Goal: Information Seeking & Learning: Find specific fact

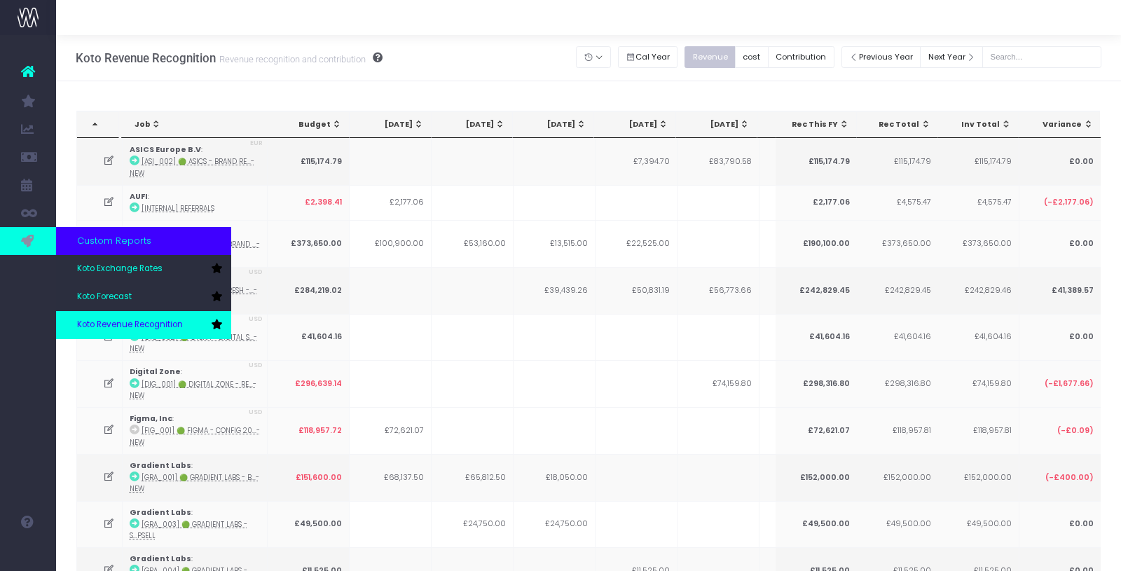
click at [140, 320] on span "Koto Revenue Recognition" at bounding box center [130, 325] width 106 height 13
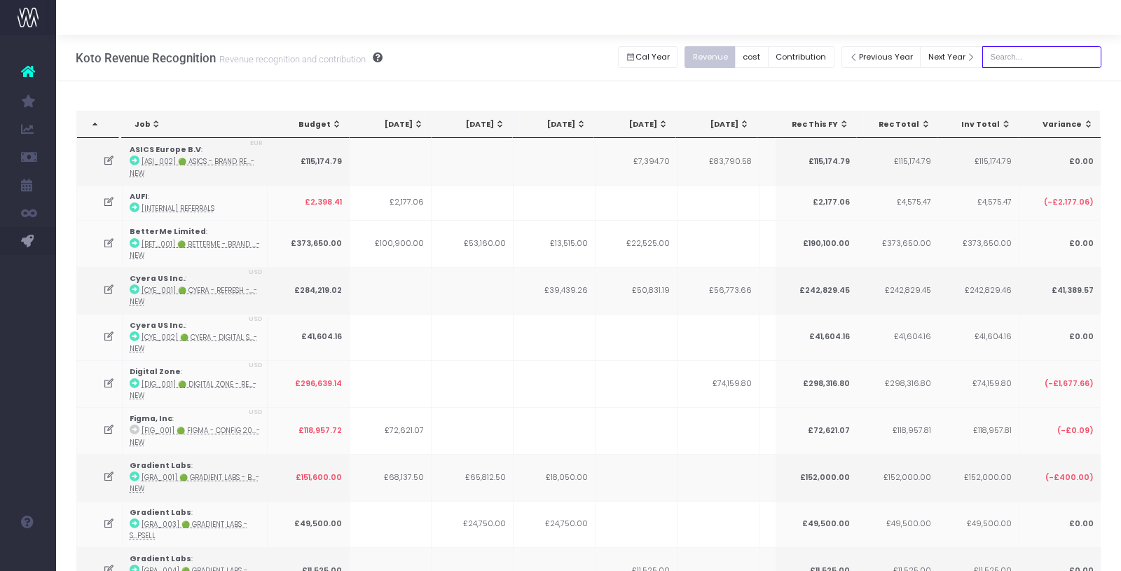
click at [1035, 49] on input "text" at bounding box center [1042, 57] width 119 height 22
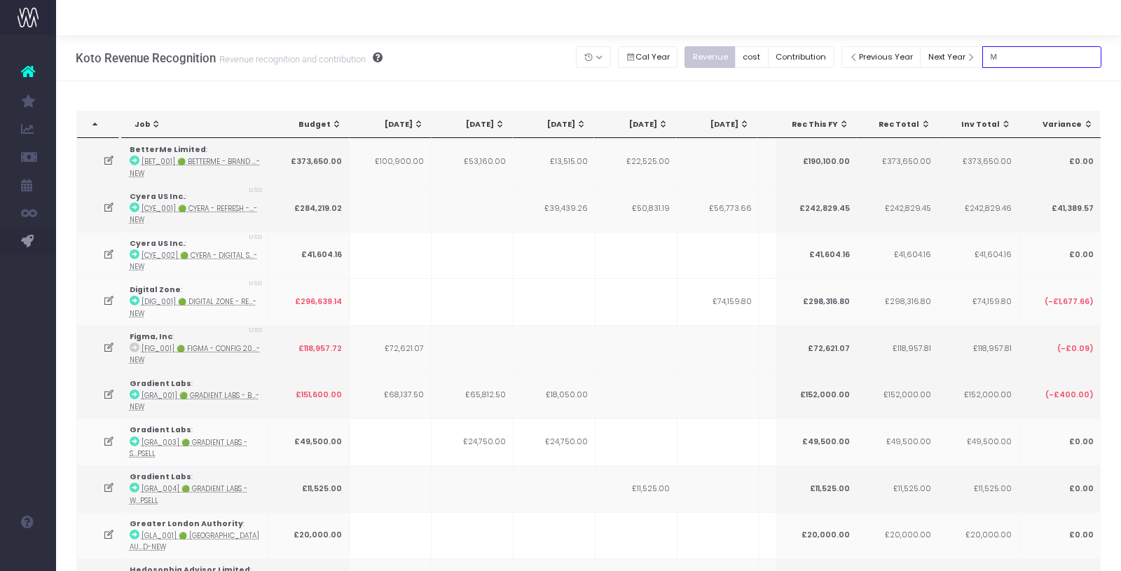
type input "Microsoft"
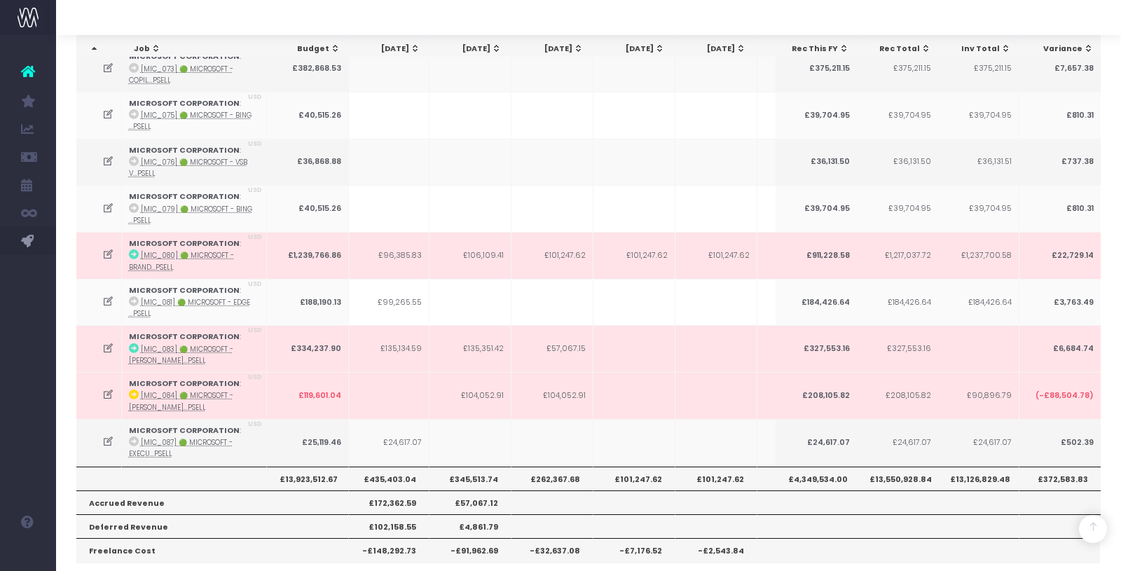
scroll to position [704, 0]
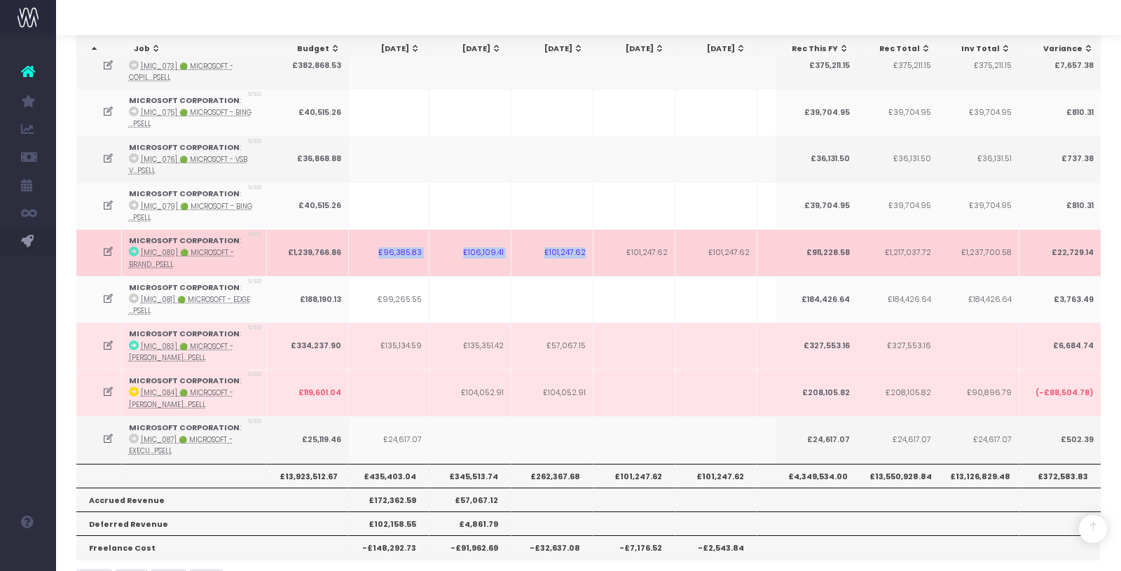
drag, startPoint x: 378, startPoint y: 240, endPoint x: 585, endPoint y: 247, distance: 206.9
click at [585, 247] on tr "MICROSOFT CORPORATION : [MIC_080] 🟢 Microsoft - Brand...psell USD £1,239,766.86…" at bounding box center [621, 252] width 1585 height 47
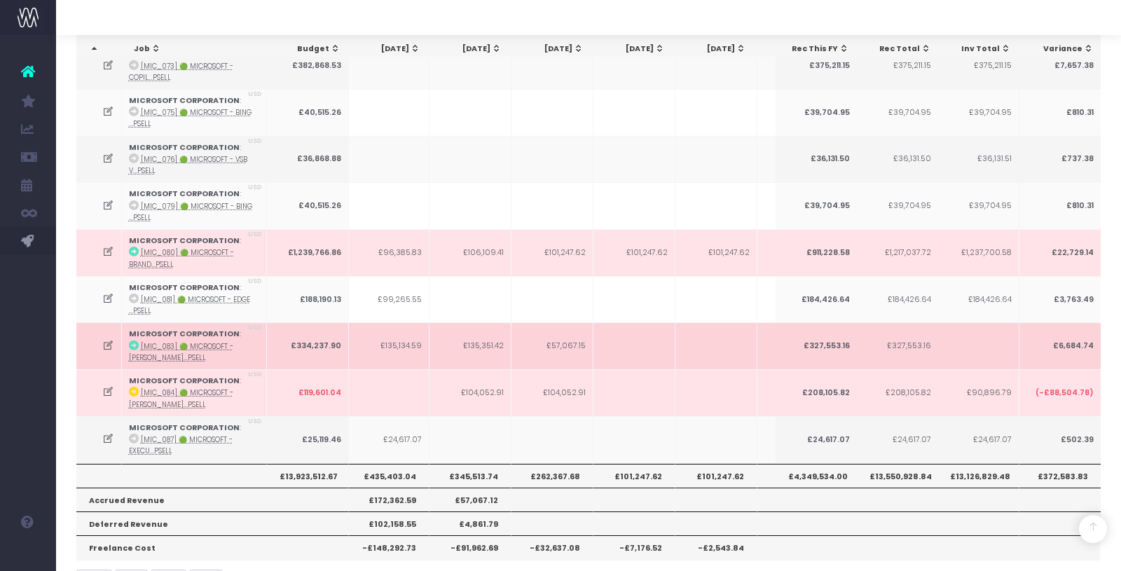
click at [212, 342] on abbr "[MIC_083] 🟢 Microsoft - [PERSON_NAME]...psell" at bounding box center [181, 352] width 104 height 20
click at [158, 342] on abbr "[MIC_083] 🟢 Microsoft - [PERSON_NAME]...psell" at bounding box center [181, 352] width 104 height 20
click at [156, 342] on abbr "[MIC_083] 🟢 Microsoft - [PERSON_NAME]...psell" at bounding box center [181, 352] width 104 height 20
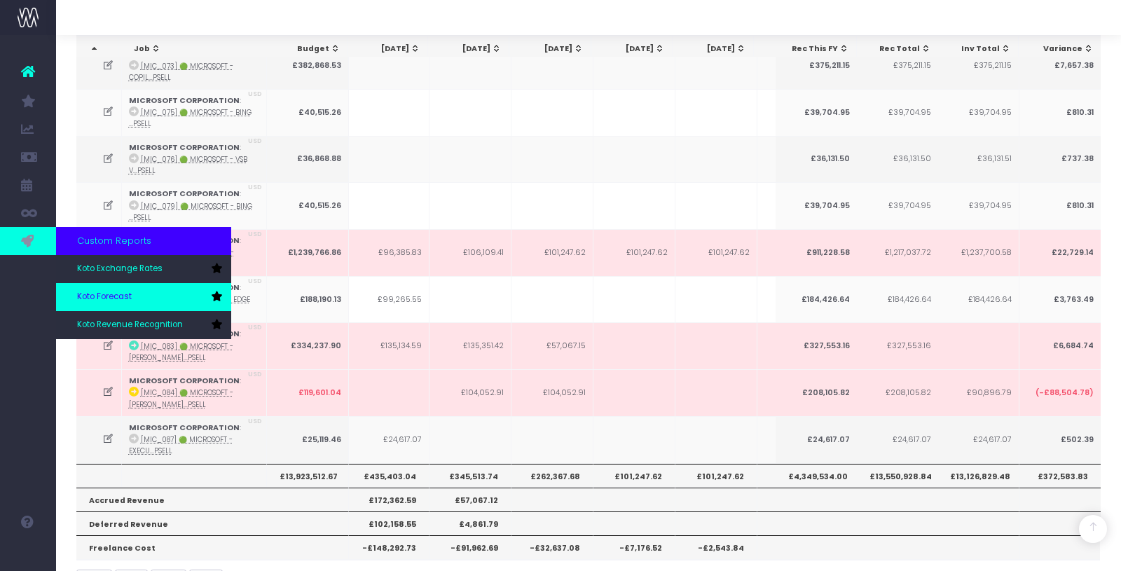
click at [132, 287] on link "Koto Forecast" at bounding box center [143, 297] width 175 height 28
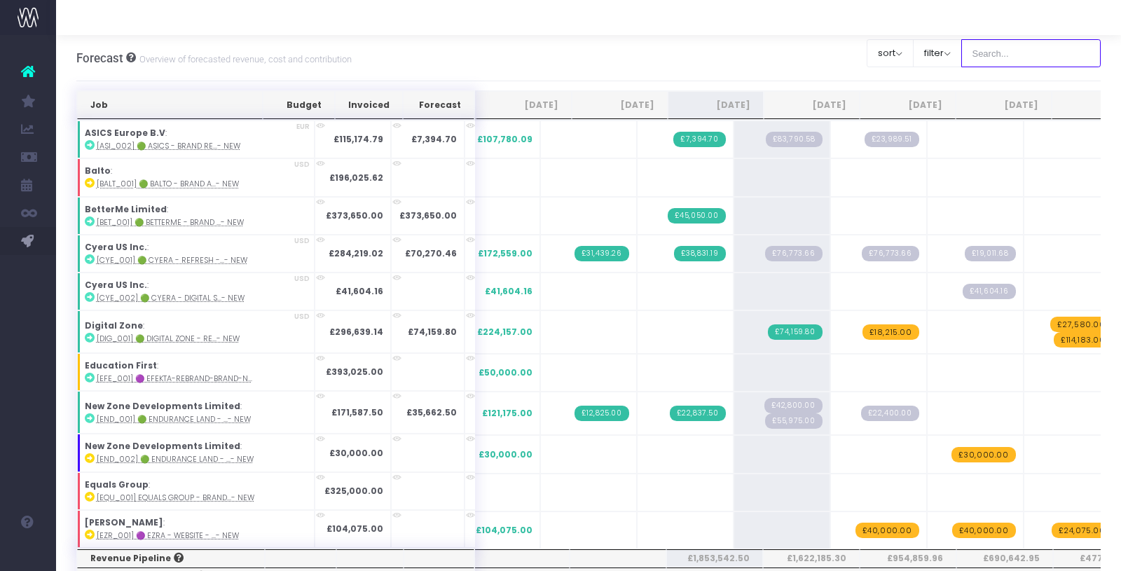
click at [997, 57] on input "text" at bounding box center [1032, 53] width 140 height 28
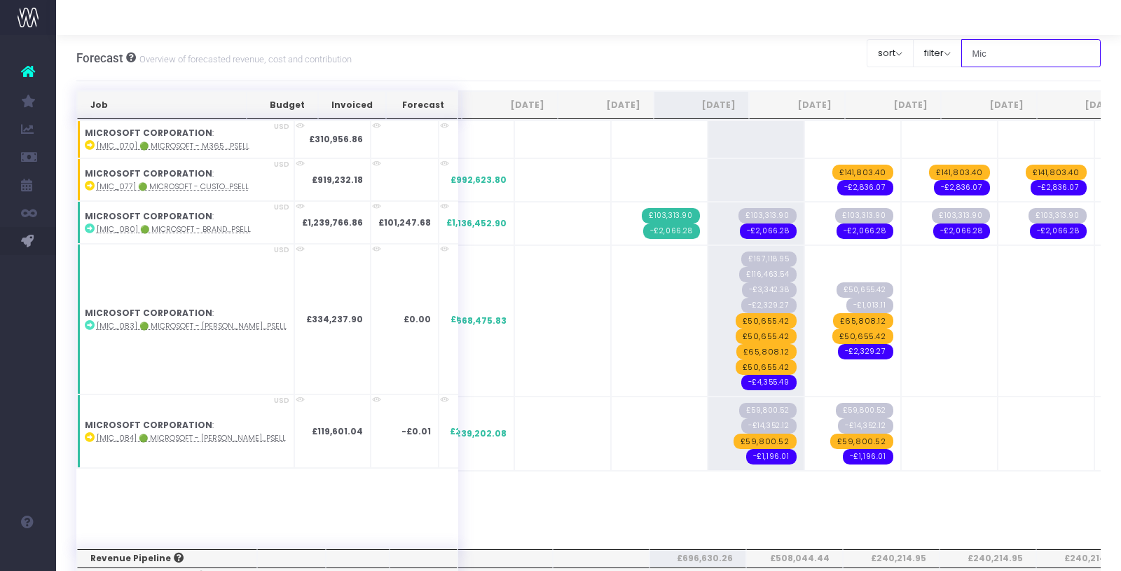
type input "Microsoft"
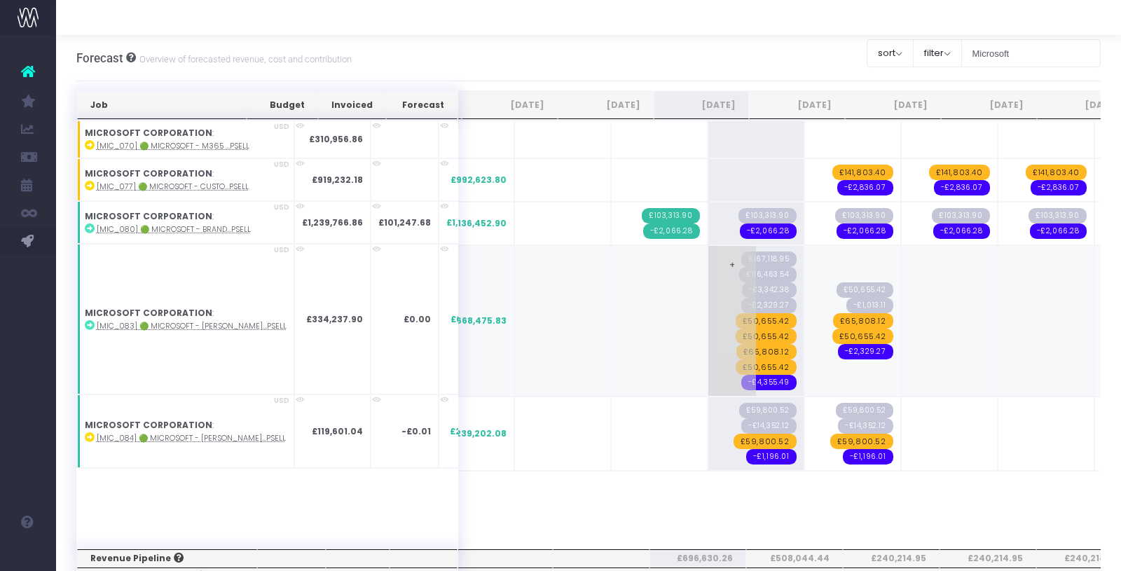
click at [736, 320] on span "£50,655.42" at bounding box center [766, 320] width 61 height 15
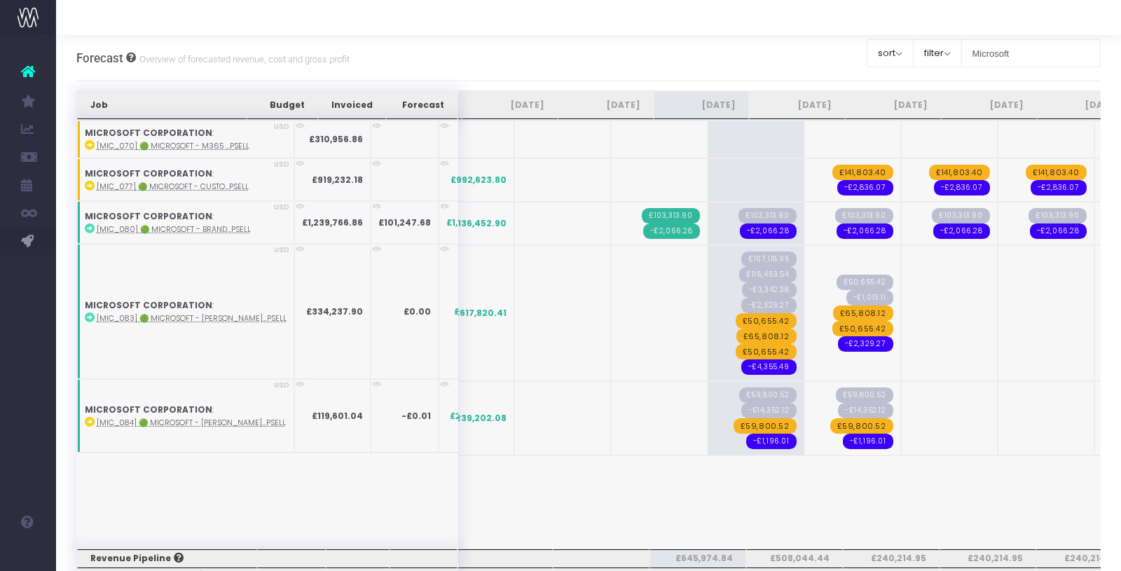
click at [736, 320] on span "£50,655.42" at bounding box center [766, 320] width 61 height 15
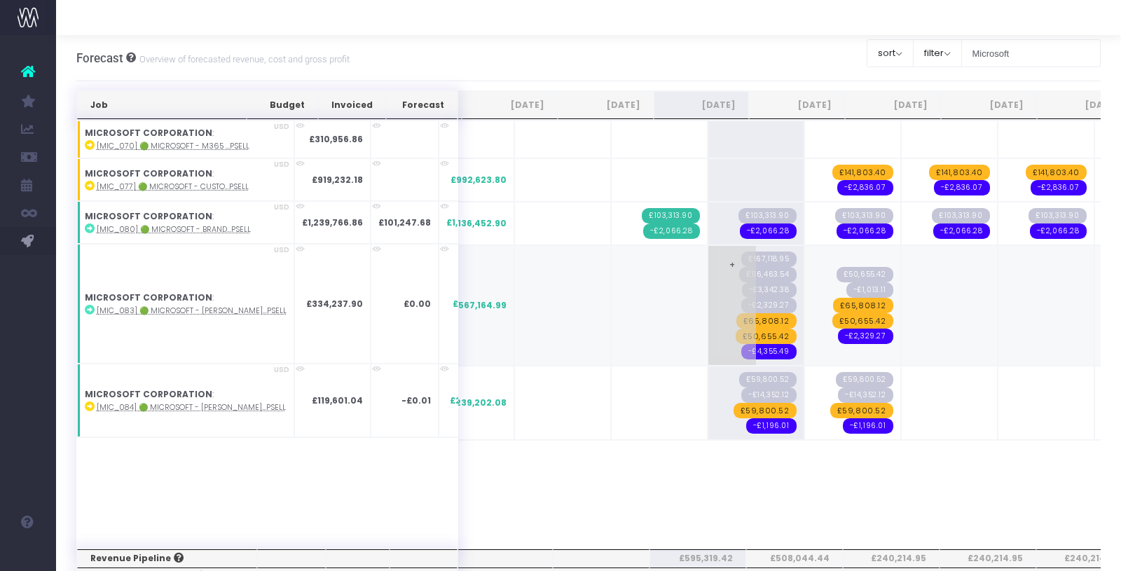
click at [737, 313] on span "£65,808.12" at bounding box center [767, 320] width 60 height 15
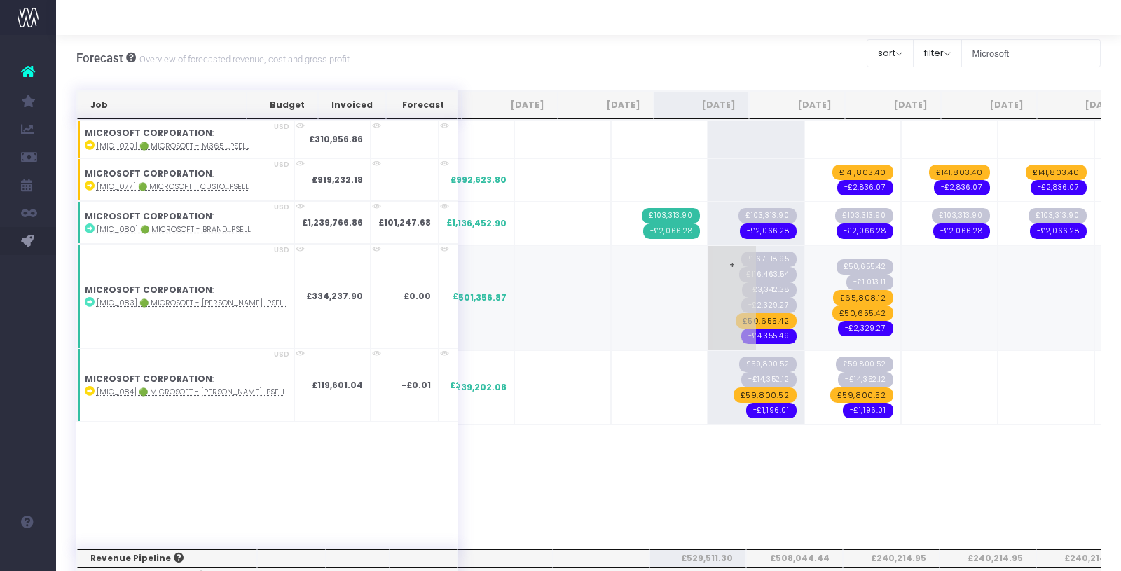
click at [736, 317] on span "£50,655.42" at bounding box center [766, 320] width 61 height 15
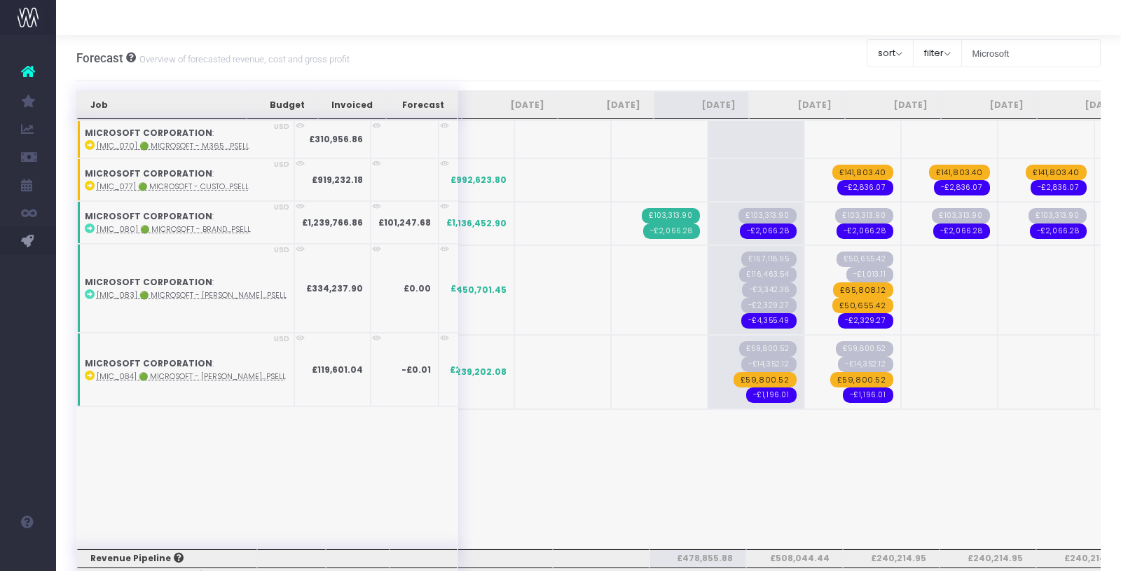
click at [741, 318] on span "-£4,355.49" at bounding box center [768, 320] width 55 height 15
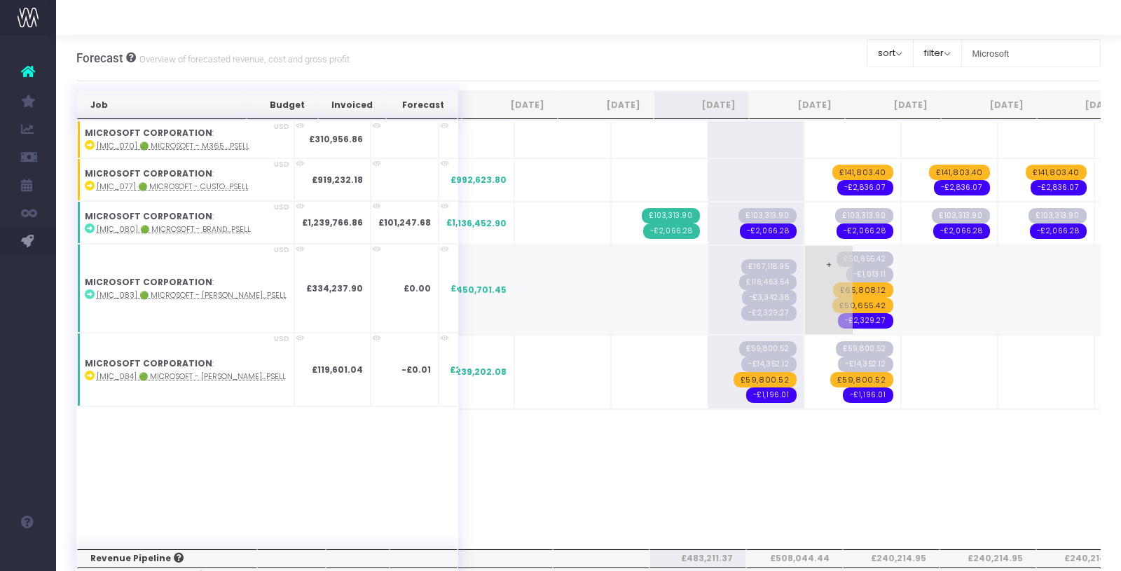
click at [833, 282] on span "£65,808.12" at bounding box center [863, 289] width 60 height 15
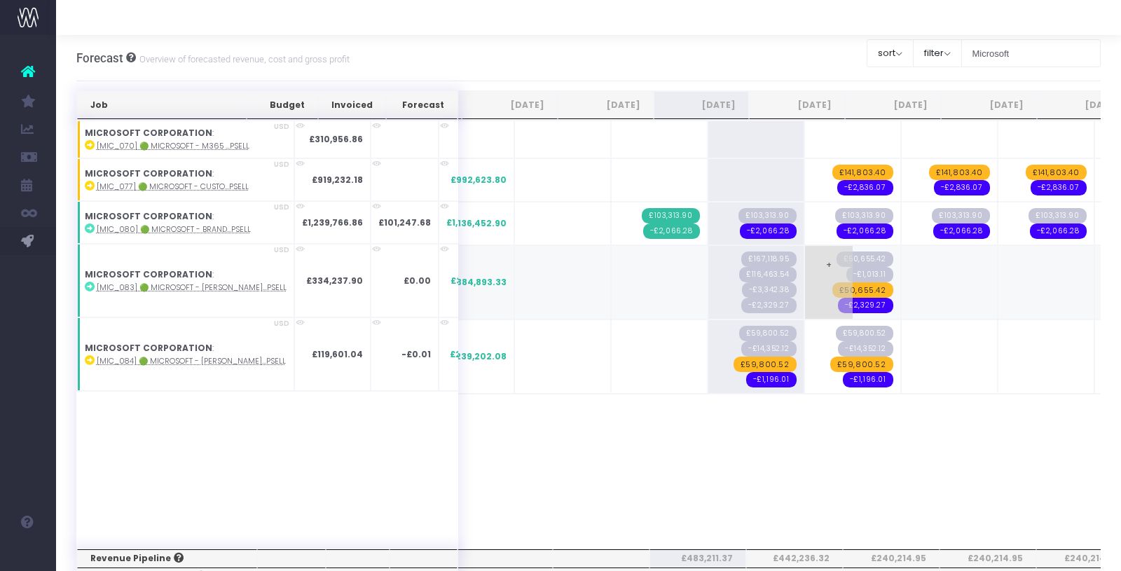
click at [833, 290] on span "£50,655.42" at bounding box center [863, 289] width 61 height 15
click at [838, 295] on span "-£2,329.27" at bounding box center [865, 297] width 55 height 15
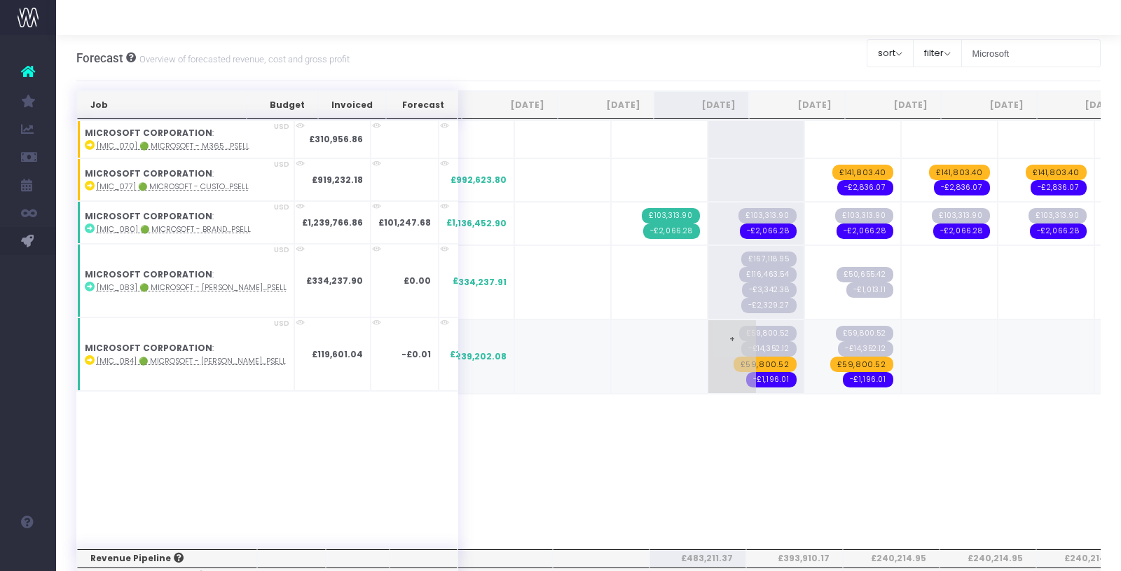
click at [734, 361] on span "£59,800.52" at bounding box center [765, 364] width 63 height 15
click at [746, 371] on span "-£1,196.01" at bounding box center [771, 371] width 50 height 15
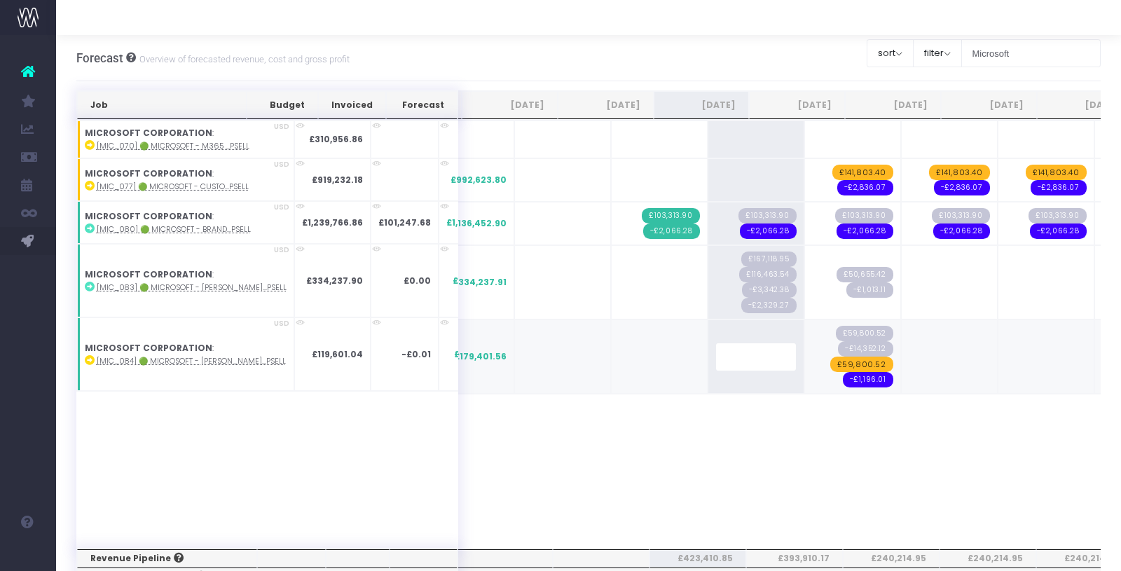
click at [830, 363] on span "£59,800.52" at bounding box center [861, 364] width 63 height 15
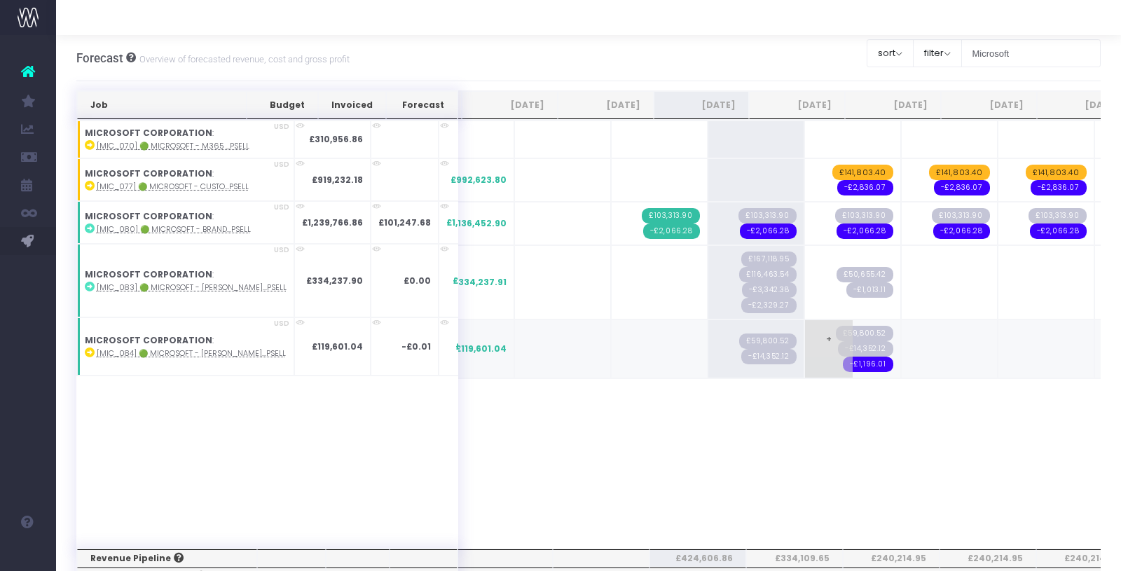
click at [843, 362] on span "-£1,196.01" at bounding box center [868, 364] width 50 height 15
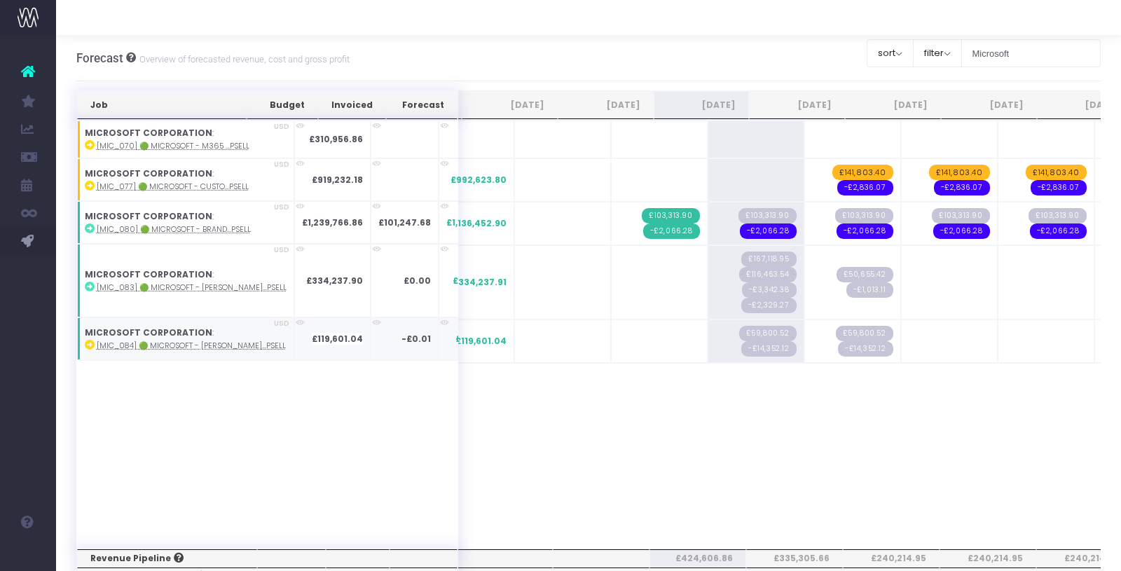
click at [209, 343] on abbr "[MIC_084] 🟢 Microsoft - [PERSON_NAME]...psell" at bounding box center [191, 346] width 189 height 11
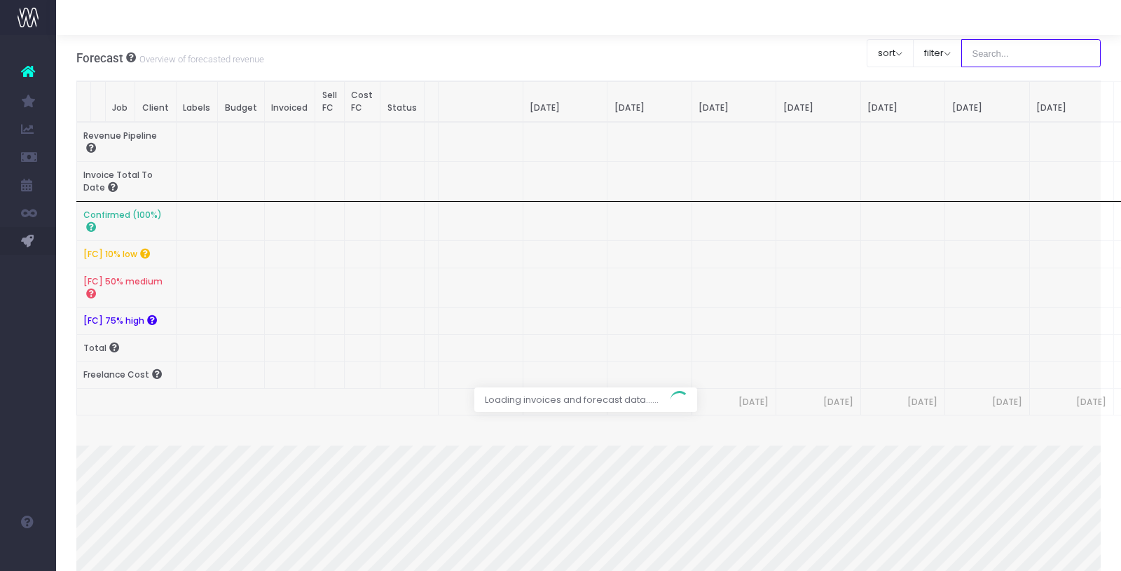
click at [1031, 50] on input "text" at bounding box center [1032, 53] width 140 height 28
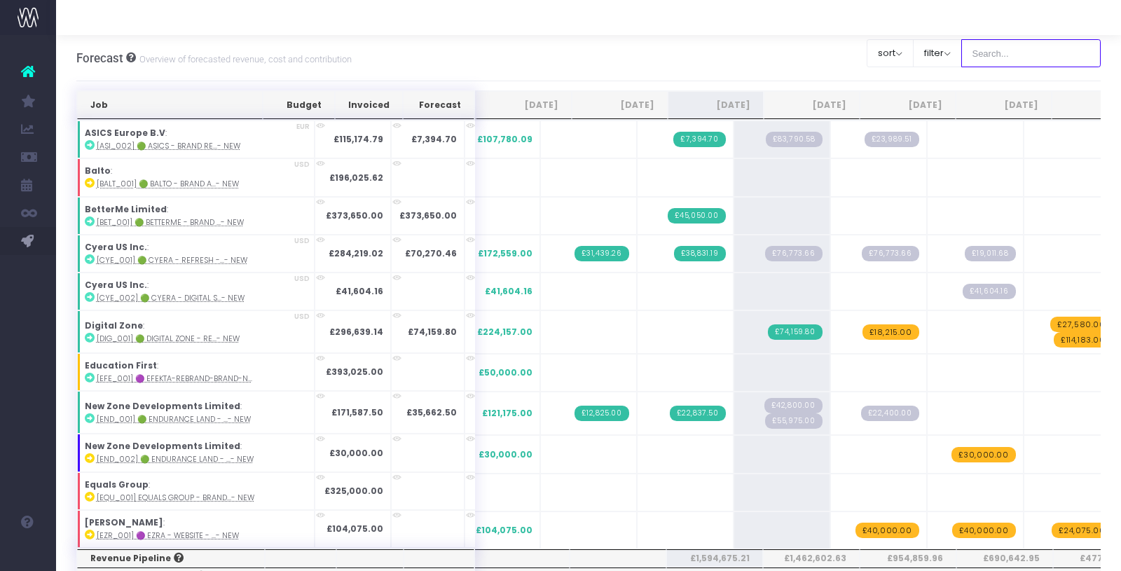
click at [1015, 53] on input "text" at bounding box center [1032, 53] width 140 height 28
type input "Microsoft"
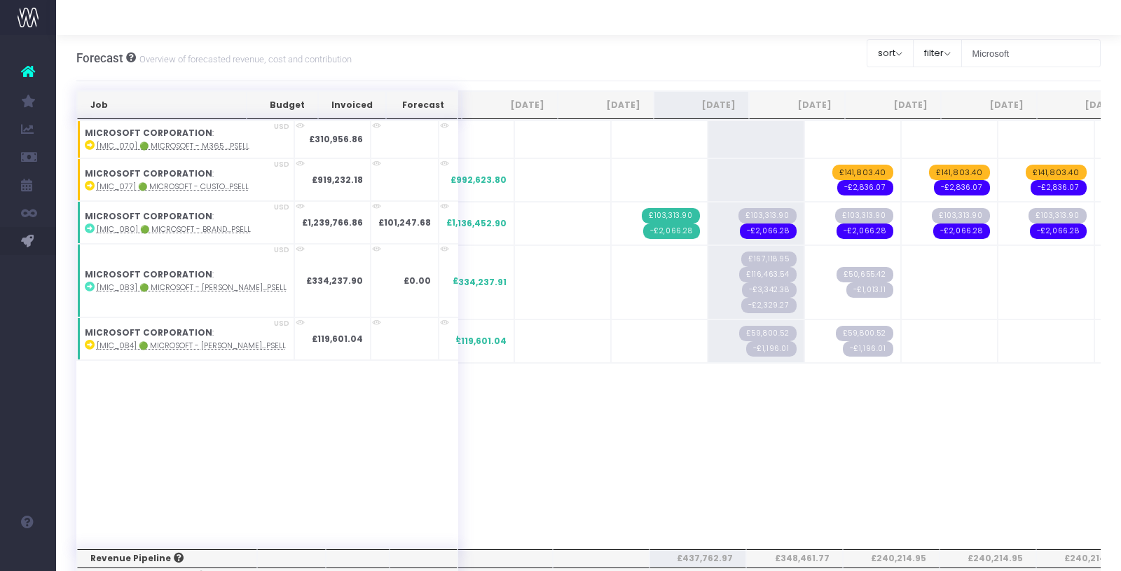
click at [756, 444] on div "Job Budget Invoiced Forecast Jun 25 Jul 25 Aug 25 Sep 25 Oct 25 Nov 25 Dec 25 J…" at bounding box center [588, 334] width 1025 height 428
click at [195, 228] on abbr "[MIC_080] 🟢 Microsoft - Brand...psell" at bounding box center [174, 229] width 154 height 11
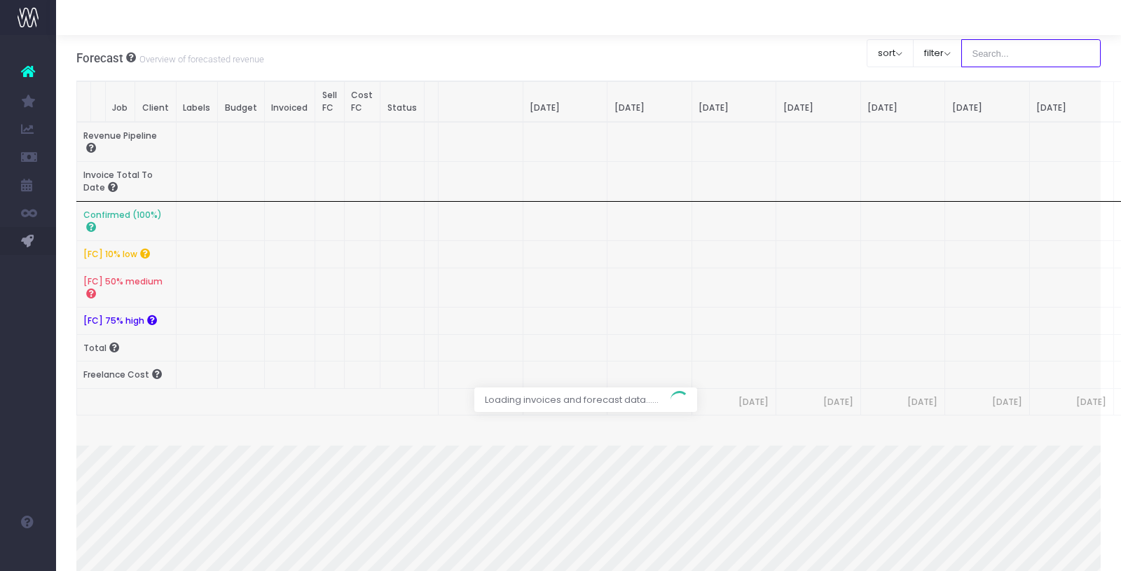
click at [1032, 55] on input "text" at bounding box center [1032, 53] width 140 height 28
type input "Microsoft"
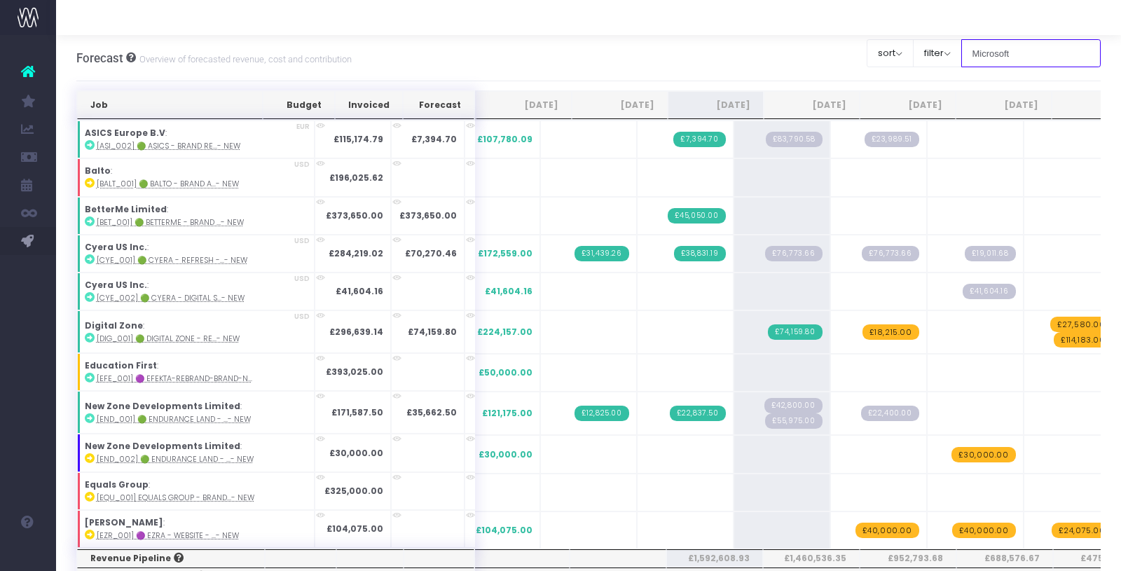
click at [1040, 54] on input "Microsoft" at bounding box center [1032, 53] width 140 height 28
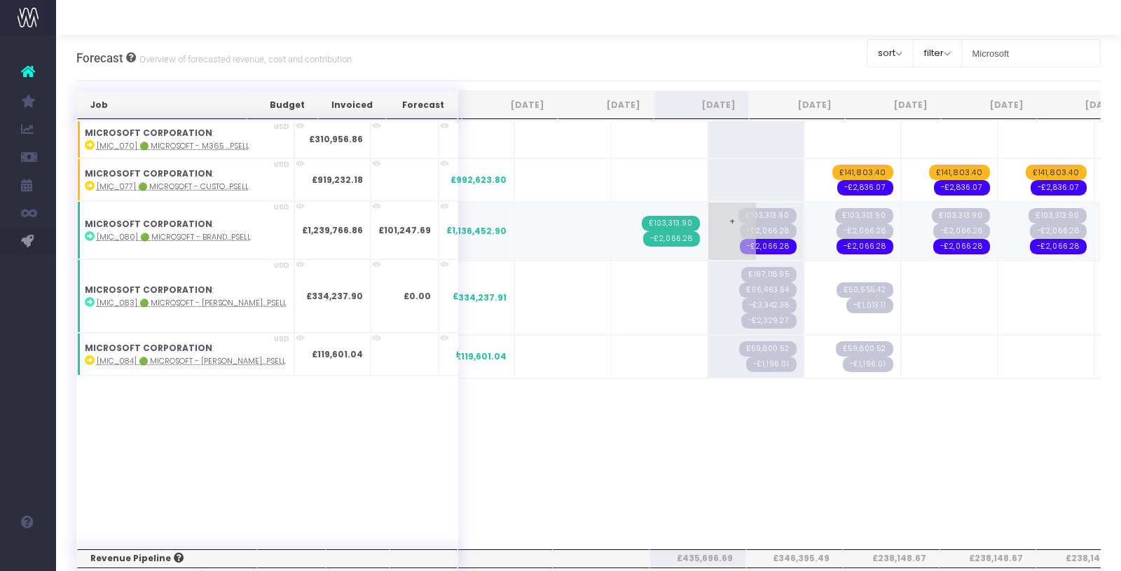
click at [740, 244] on span "-£2,066.28" at bounding box center [768, 246] width 57 height 15
click at [837, 242] on span "-£2,066.28" at bounding box center [865, 246] width 57 height 15
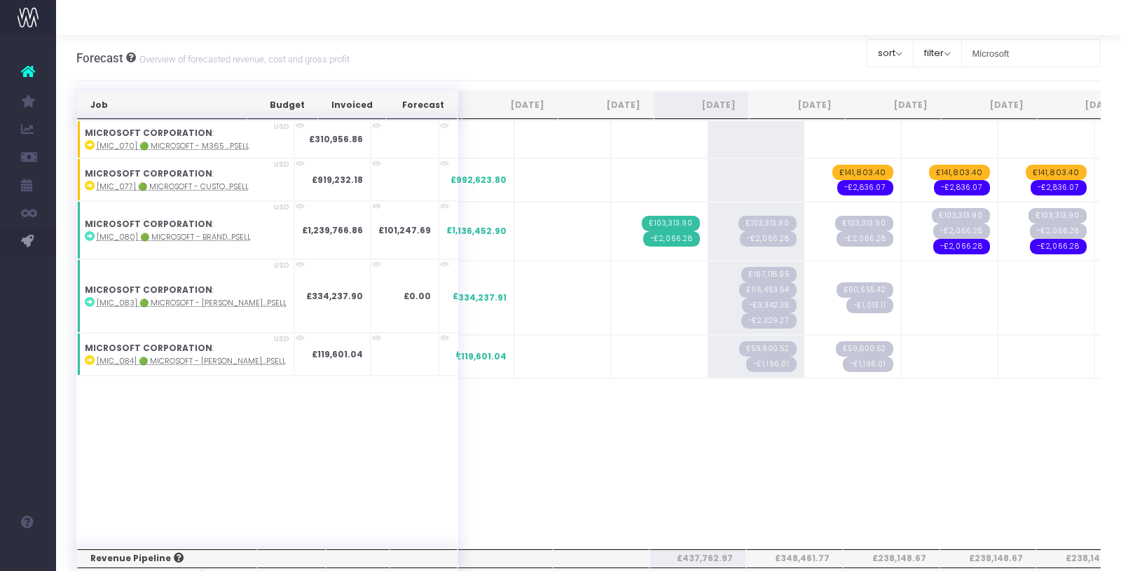
click at [933, 242] on span "-£2,066.28" at bounding box center [961, 246] width 57 height 15
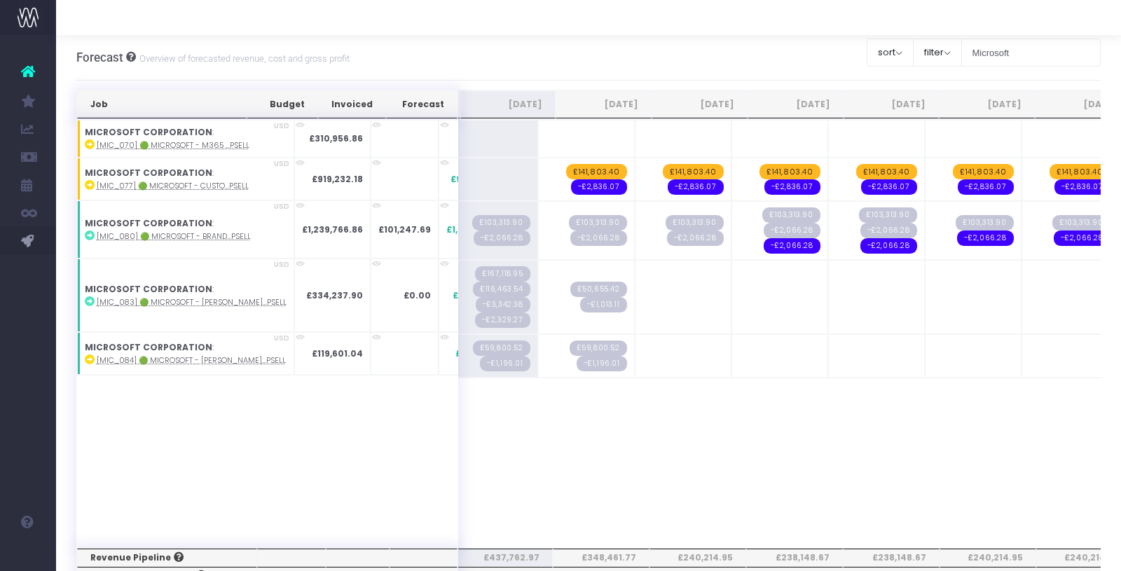
scroll to position [0, 266]
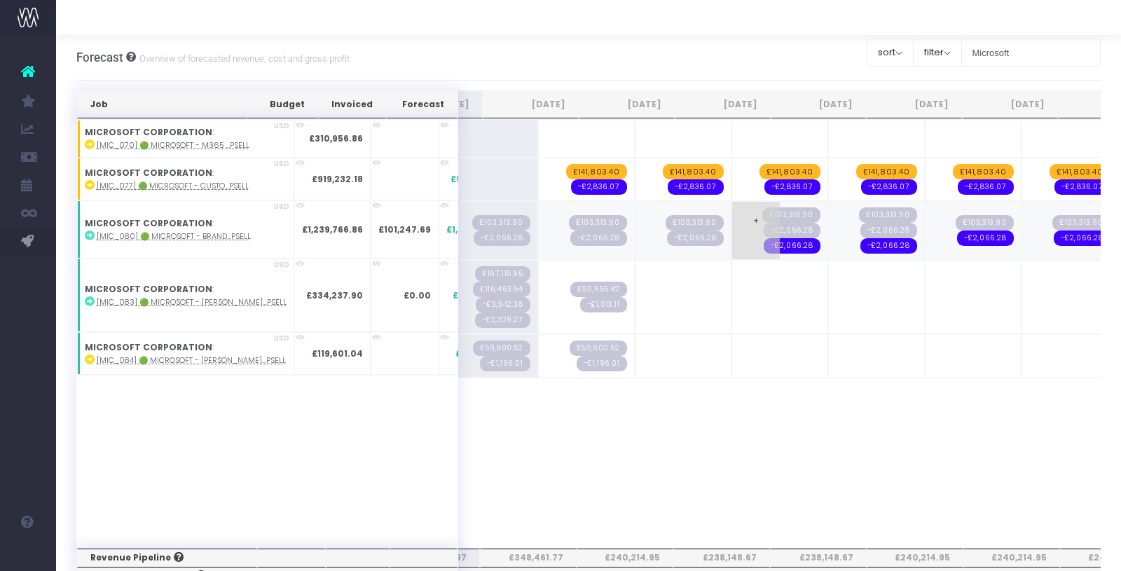
click at [764, 244] on span "-£2,066.28" at bounding box center [792, 245] width 57 height 15
click at [861, 246] on span "-£2,066.28" at bounding box center [889, 245] width 57 height 15
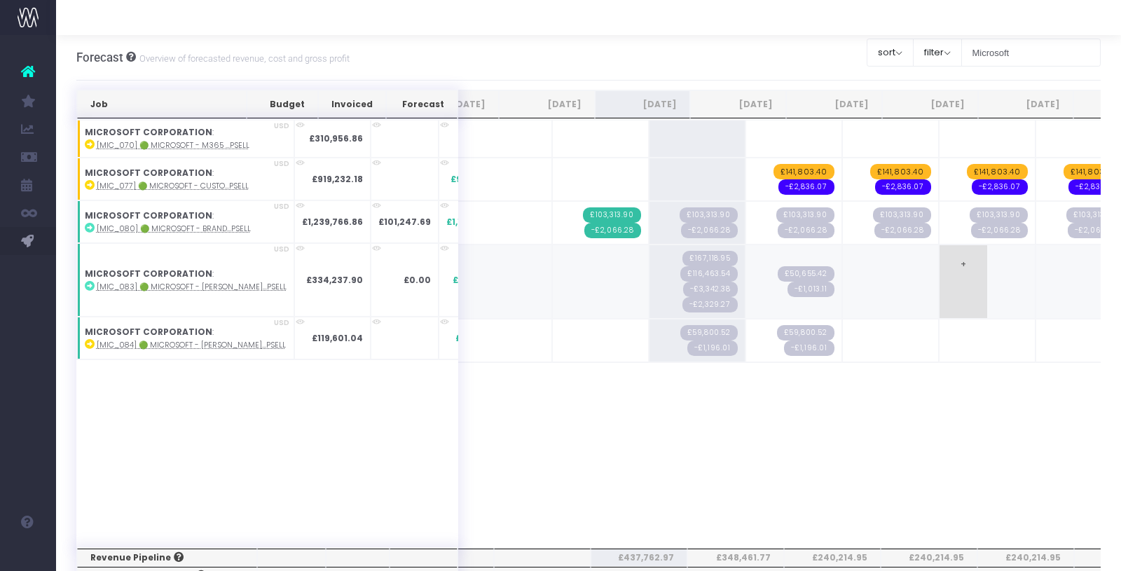
scroll to position [0, 0]
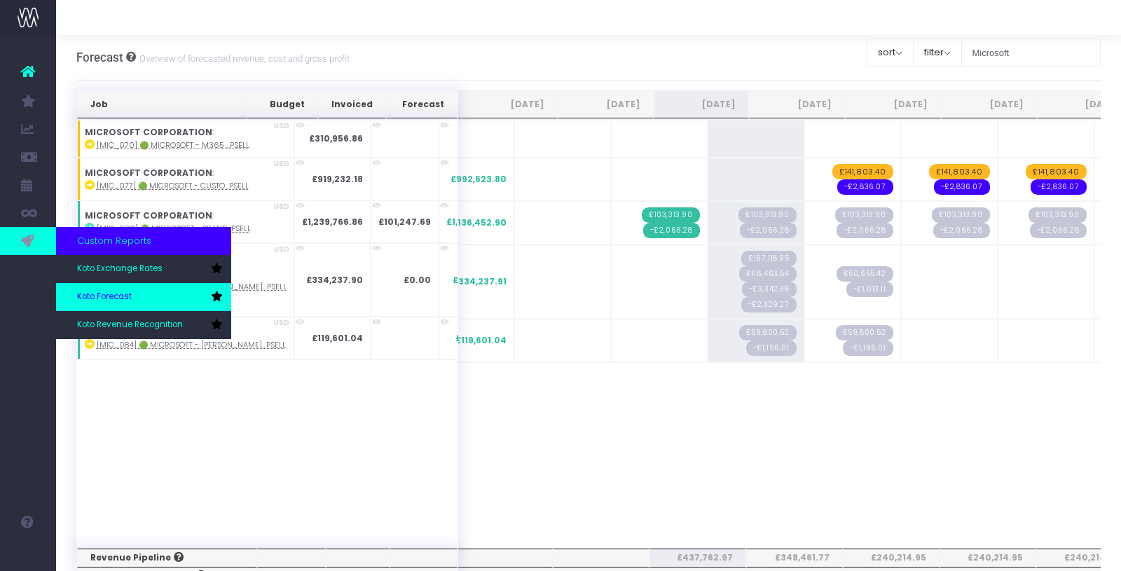
click at [139, 303] on link "Koto Forecast" at bounding box center [143, 297] width 175 height 28
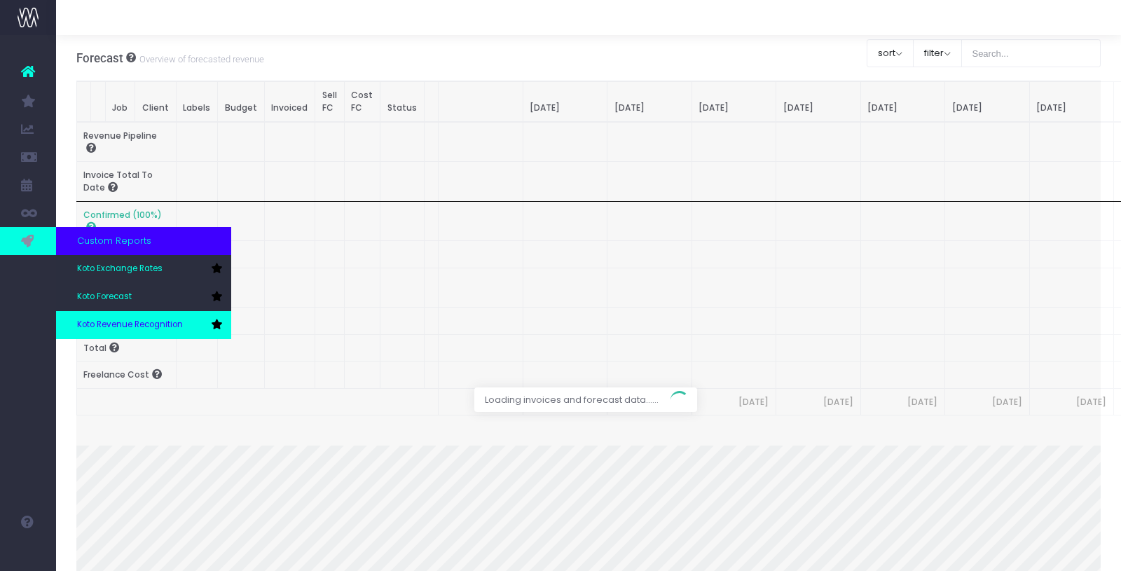
click at [119, 317] on link "Koto Revenue Recognition" at bounding box center [143, 325] width 175 height 28
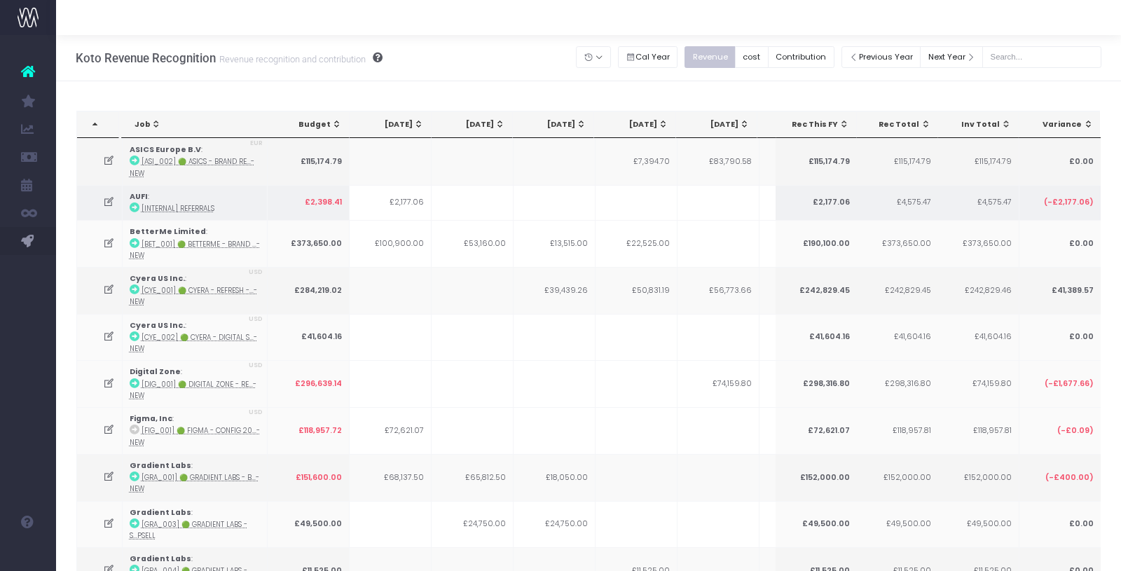
click at [630, 210] on td at bounding box center [637, 202] width 82 height 35
click at [1035, 55] on input "text" at bounding box center [1042, 57] width 119 height 22
type input "Microsoft"
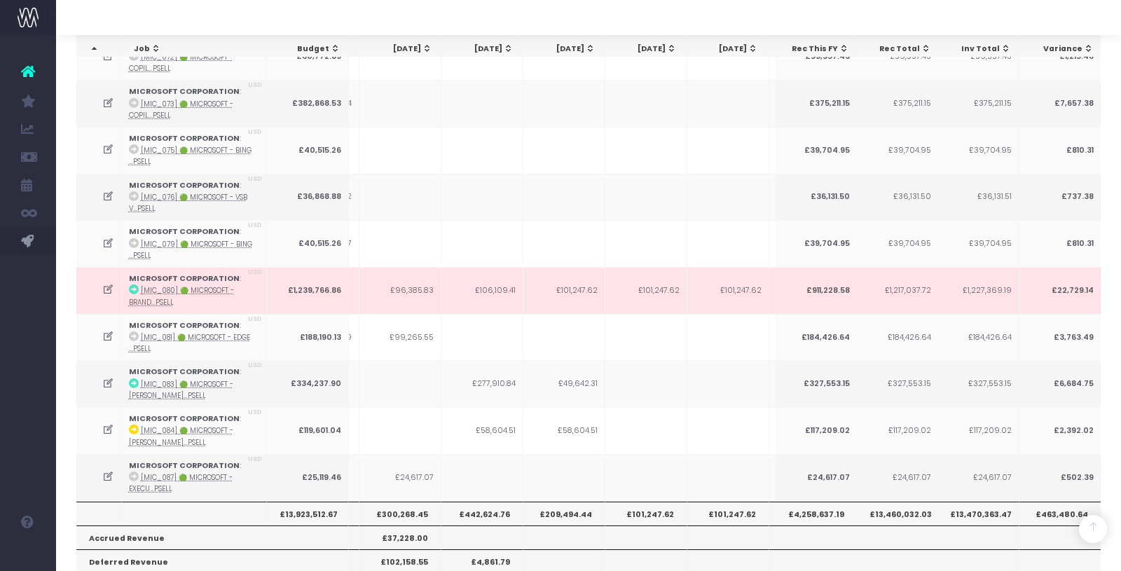
scroll to position [669, 0]
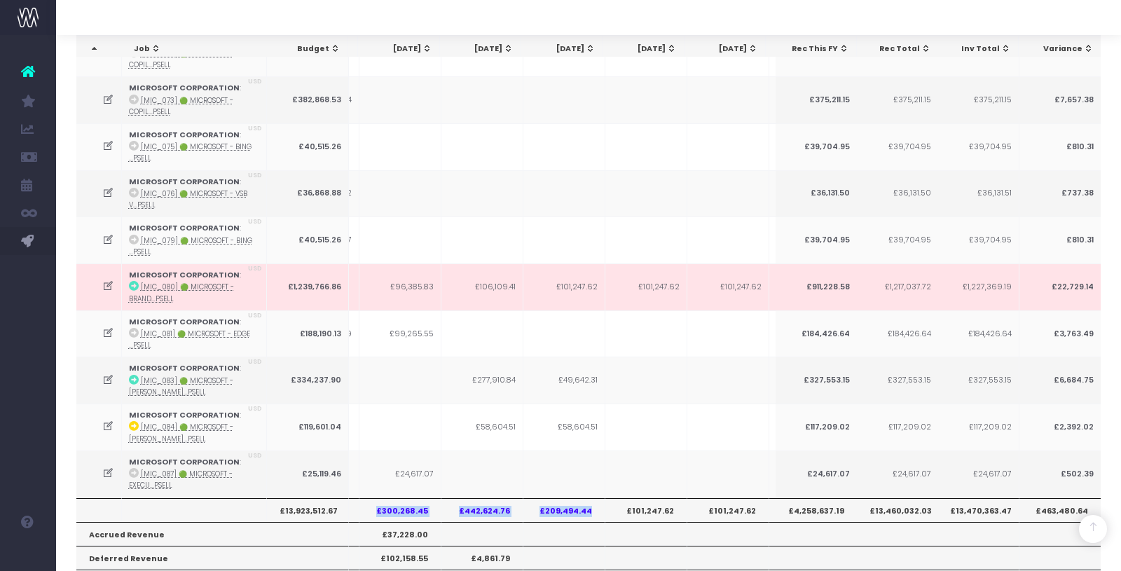
drag, startPoint x: 376, startPoint y: 496, endPoint x: 588, endPoint y: 495, distance: 211.6
click at [588, 498] on tr "£13,923,512.67 £809,565.77 £1,064,548.87 £824,649.18 £300,268.45 £442,624.76 £2…" at bounding box center [633, 510] width 1585 height 24
copy tr "£300,268.45 £442,624.76 £209,494.44"
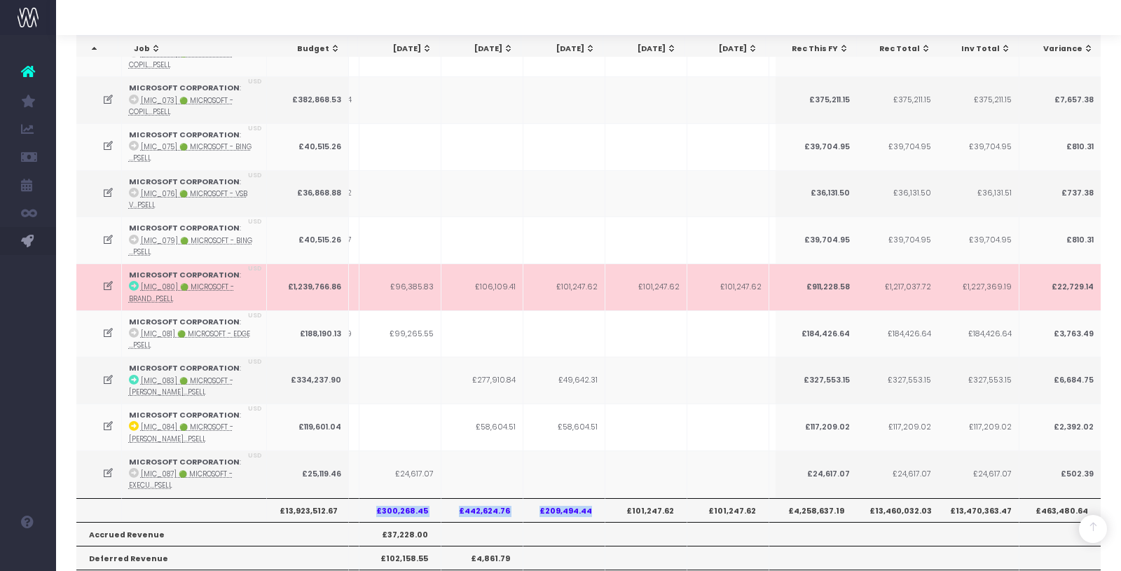
scroll to position [0, 258]
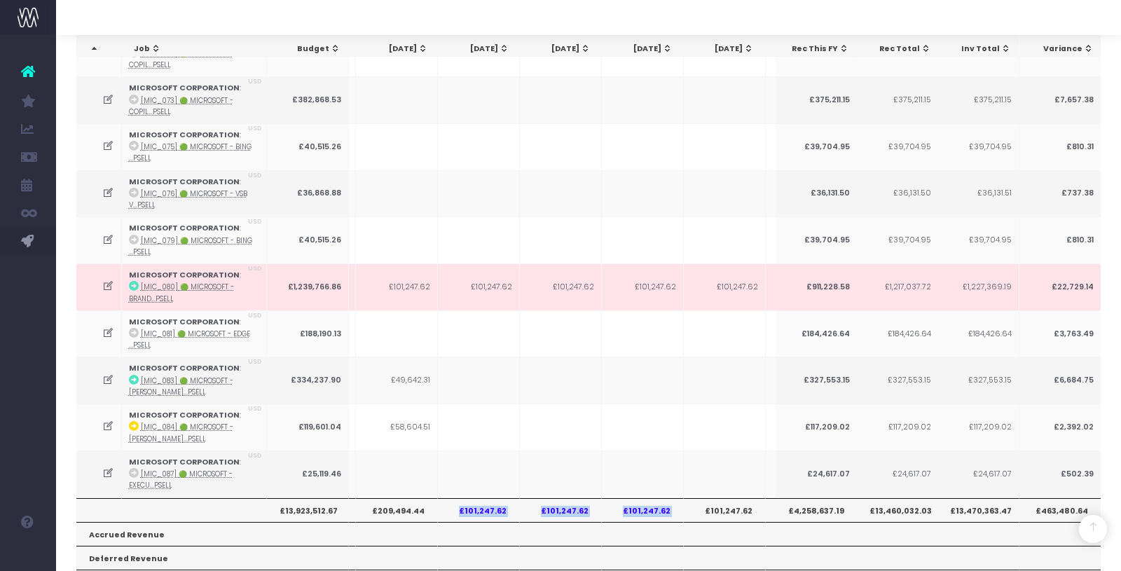
drag, startPoint x: 457, startPoint y: 498, endPoint x: 680, endPoint y: 498, distance: 222.9
click at [680, 498] on tr "£13,923,512.67 £809,565.77 £1,064,548.87 £824,649.18 £300,268.45 £442,624.76 £2…" at bounding box center [465, 510] width 1585 height 24
copy tr "£101,247.62 £101,247.62 £101,247.62"
